Goal: Check status: Check status

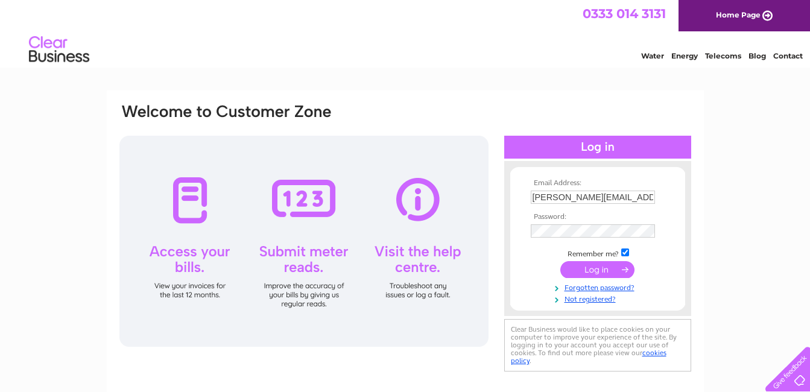
click at [592, 267] on input "submit" at bounding box center [597, 269] width 74 height 17
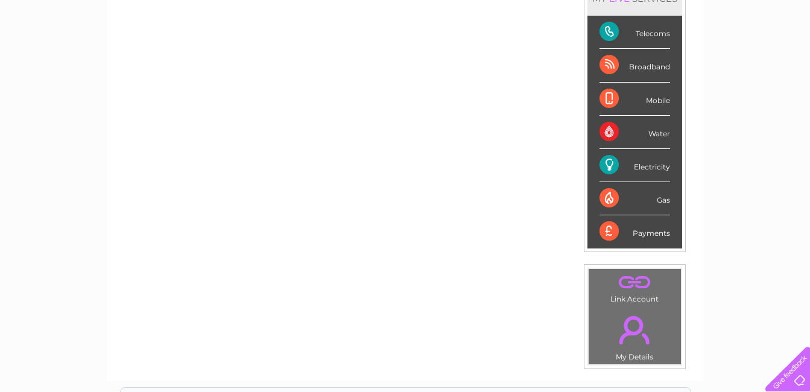
scroll to position [121, 0]
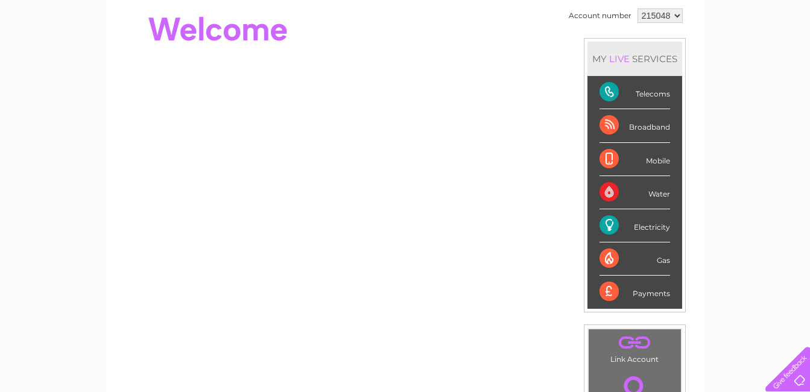
click at [634, 225] on div "Electricity" at bounding box center [634, 225] width 71 height 33
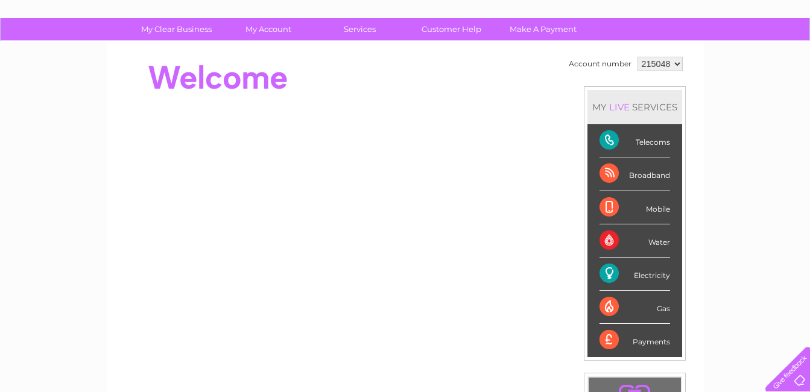
scroll to position [0, 0]
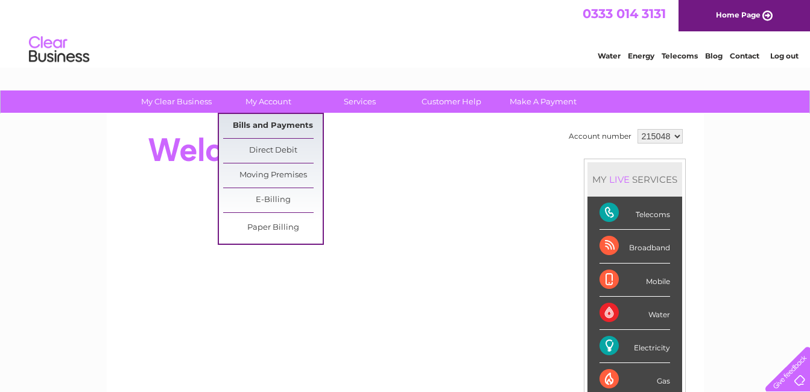
click at [267, 124] on link "Bills and Payments" at bounding box center [273, 126] width 100 height 24
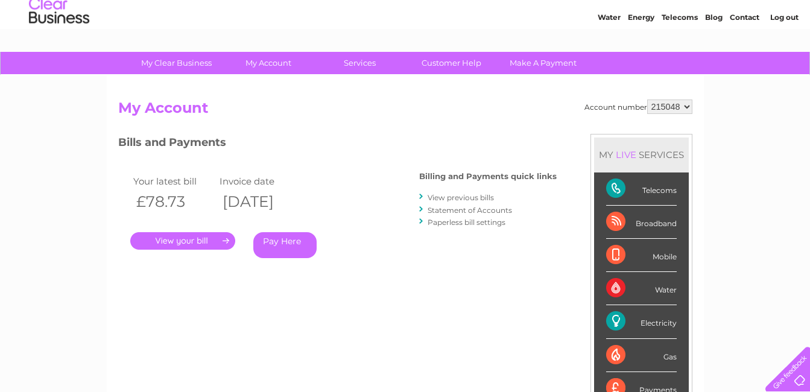
scroll to position [60, 0]
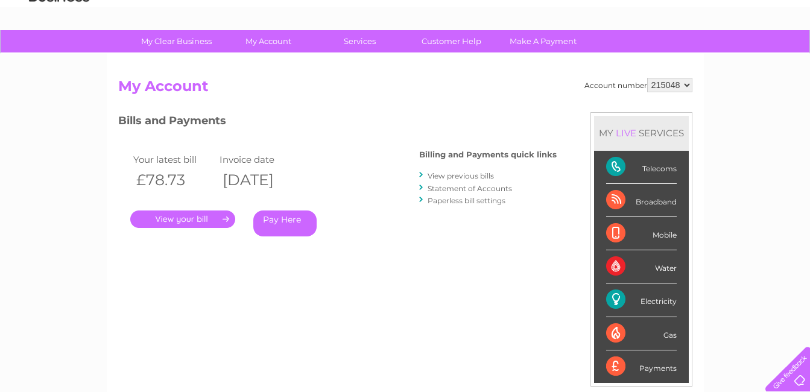
click at [168, 218] on link "." at bounding box center [182, 218] width 105 height 17
